Goal: Transaction & Acquisition: Download file/media

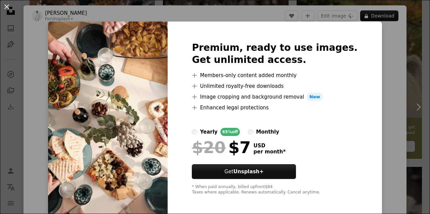
scroll to position [9, 0]
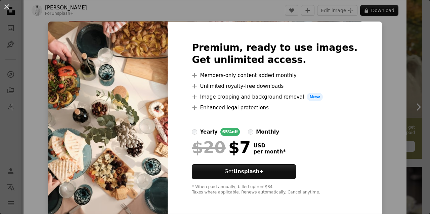
click at [373, 46] on div "An X shape Premium, ready to use images. Get unlimited access. A plus sign Memb…" at bounding box center [215, 107] width 430 height 214
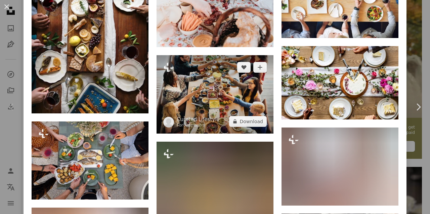
scroll to position [1033, 0]
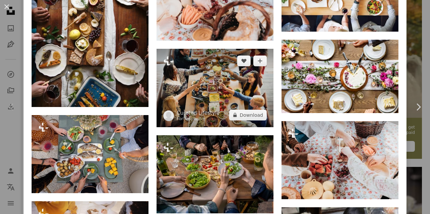
click at [215, 91] on img at bounding box center [214, 88] width 117 height 78
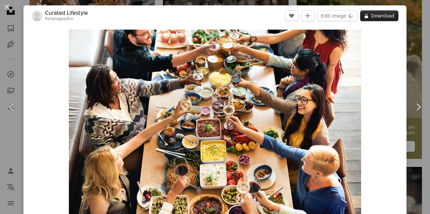
click at [381, 17] on button "A lock Download" at bounding box center [379, 15] width 38 height 11
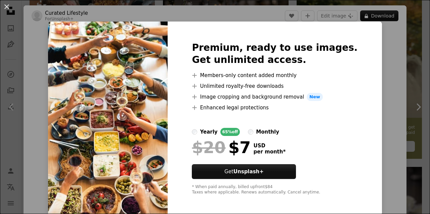
click at [372, 63] on div "An X shape Premium, ready to use images. Get unlimited access. A plus sign Memb…" at bounding box center [215, 107] width 430 height 214
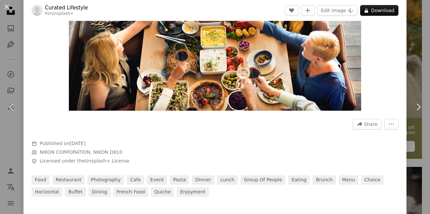
scroll to position [118, 0]
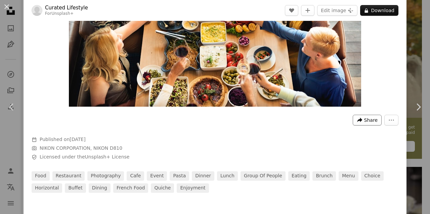
click at [367, 119] on span "Share" at bounding box center [370, 120] width 13 height 10
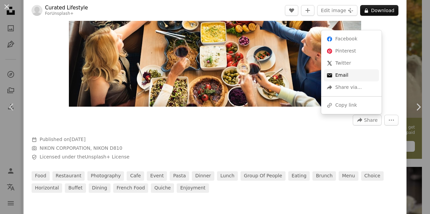
click at [343, 75] on link "An envelope Email" at bounding box center [351, 75] width 55 height 12
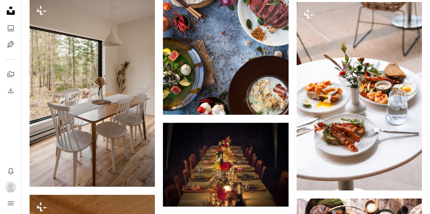
scroll to position [628, 0]
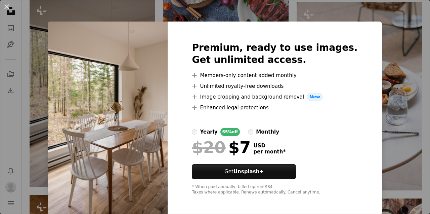
click at [41, 144] on div "An X shape Premium, ready to use images. Get unlimited access. A plus sign Memb…" at bounding box center [215, 107] width 430 height 214
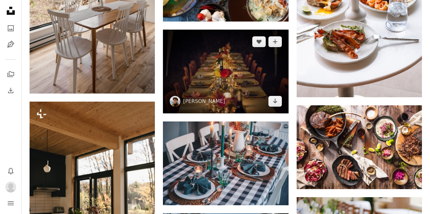
scroll to position [723, 0]
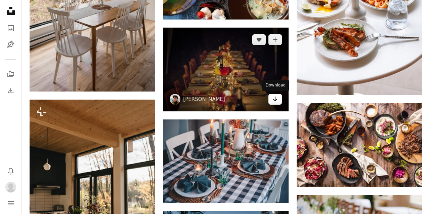
click at [277, 99] on icon "Arrow pointing down" at bounding box center [274, 99] width 5 height 8
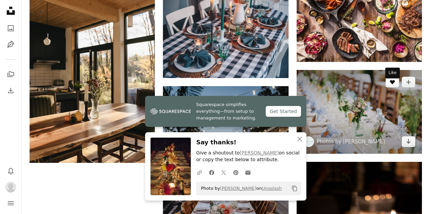
scroll to position [849, 0]
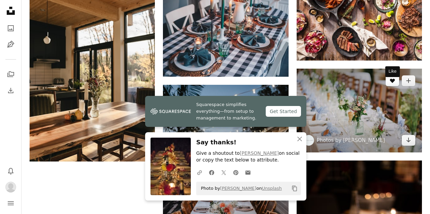
click at [299, 139] on icon "button" at bounding box center [299, 138] width 5 height 5
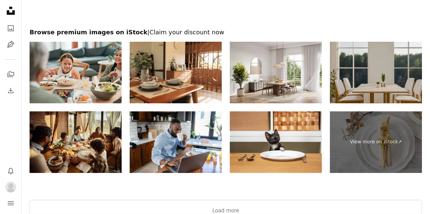
scroll to position [1204, 0]
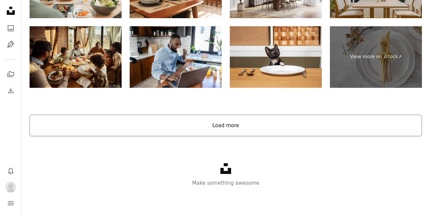
click at [154, 125] on button "Load more" at bounding box center [226, 125] width 392 height 21
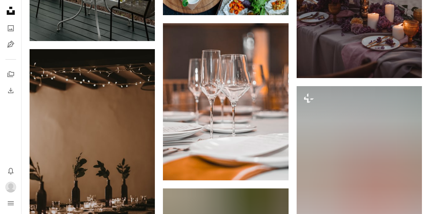
scroll to position [2649, 0]
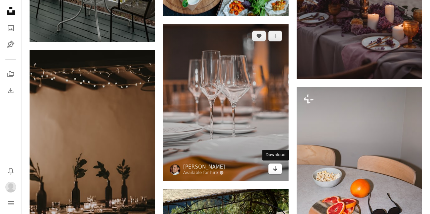
click at [275, 170] on icon "Arrow pointing down" at bounding box center [274, 168] width 5 height 8
